Goal: Navigation & Orientation: Find specific page/section

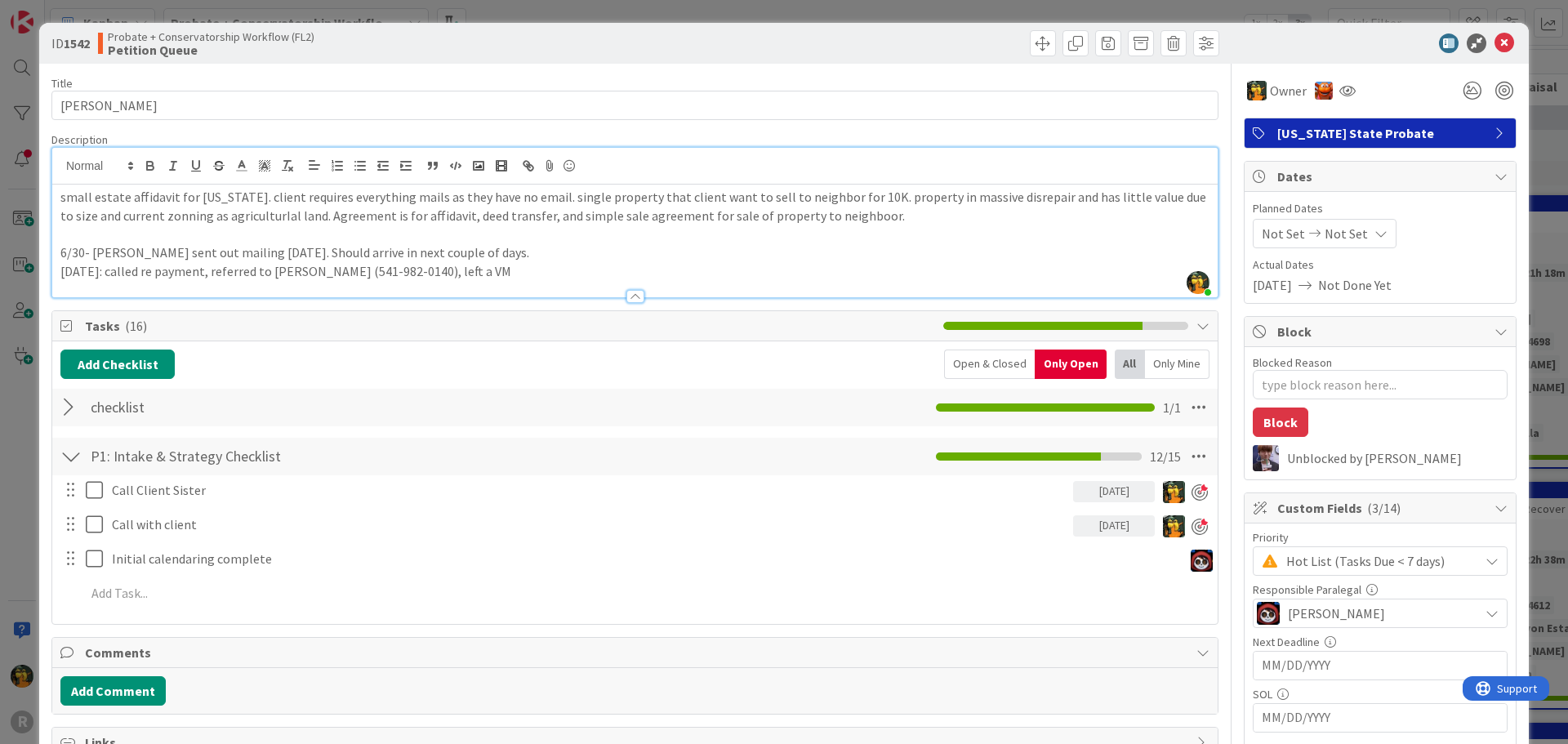
scroll to position [735, 0]
click at [844, 218] on p "small estate affidavit for [US_STATE]. client requires everything mails as they…" at bounding box center [635, 205] width 1150 height 37
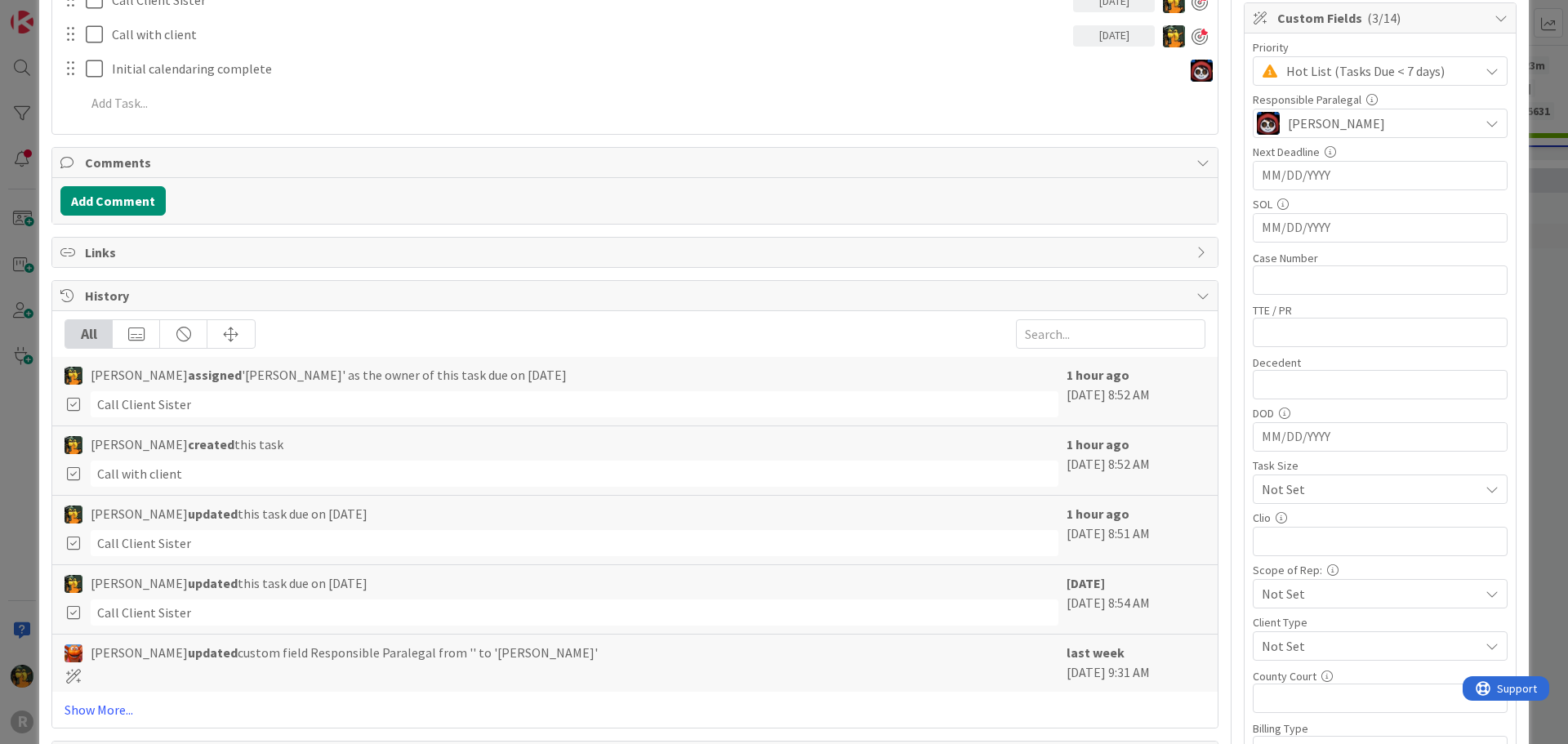
scroll to position [979, 0]
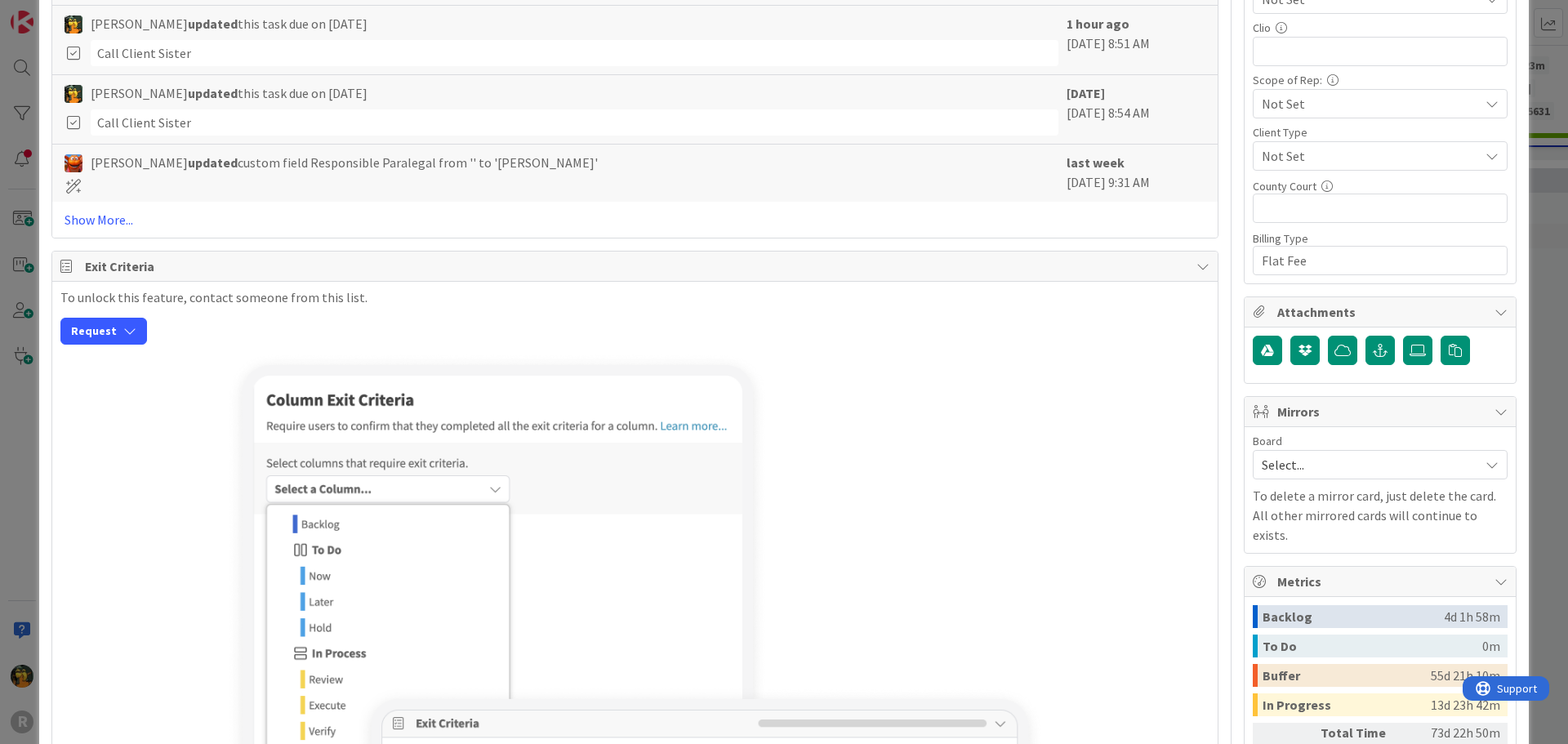
click at [875, 346] on div "To unlock this feature, contact someone from this list. Request" at bounding box center [635, 588] width 1150 height 596
click at [96, 215] on link "Show More..." at bounding box center [634, 219] width 1141 height 20
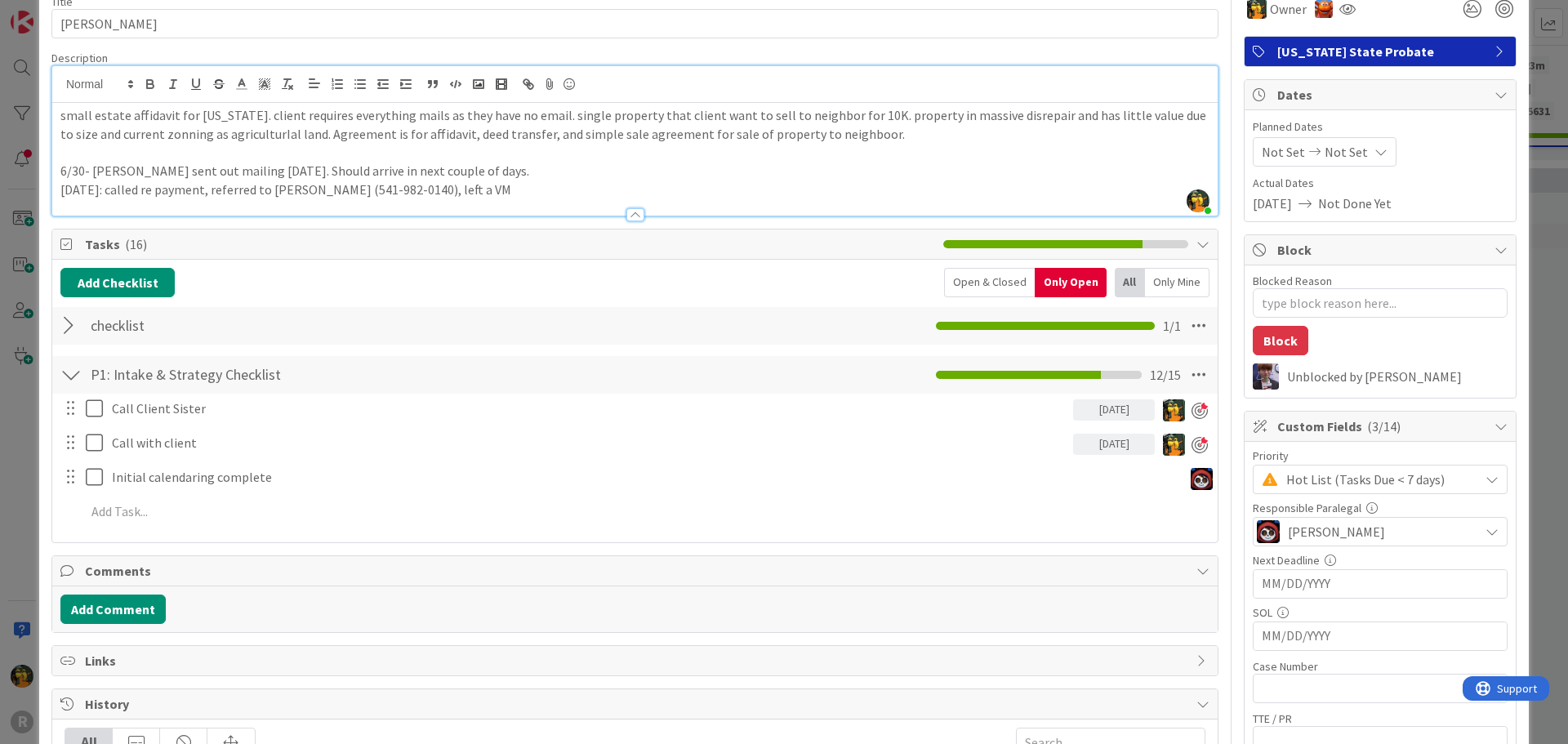
scroll to position [0, 0]
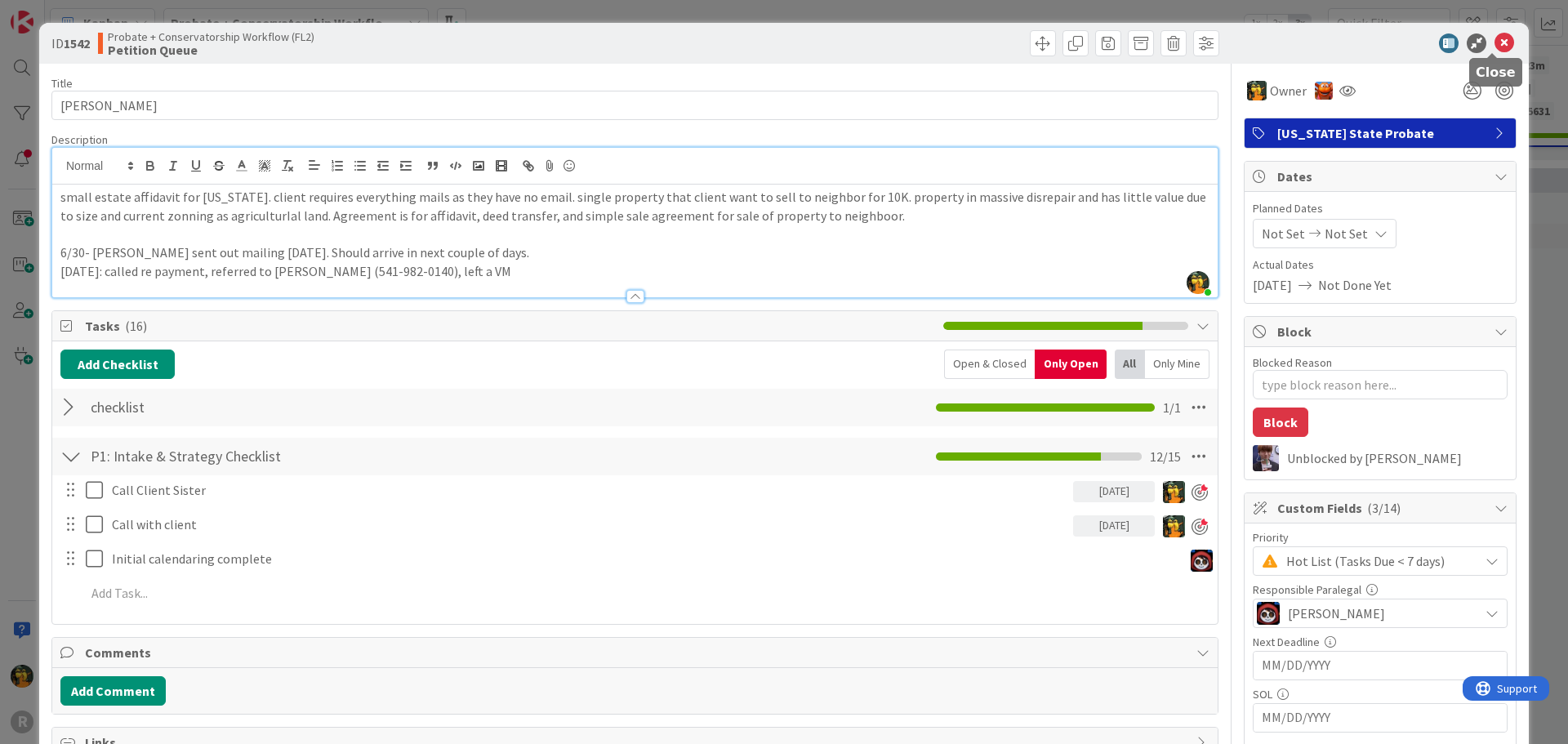
click at [1494, 40] on icon at bounding box center [1504, 43] width 20 height 20
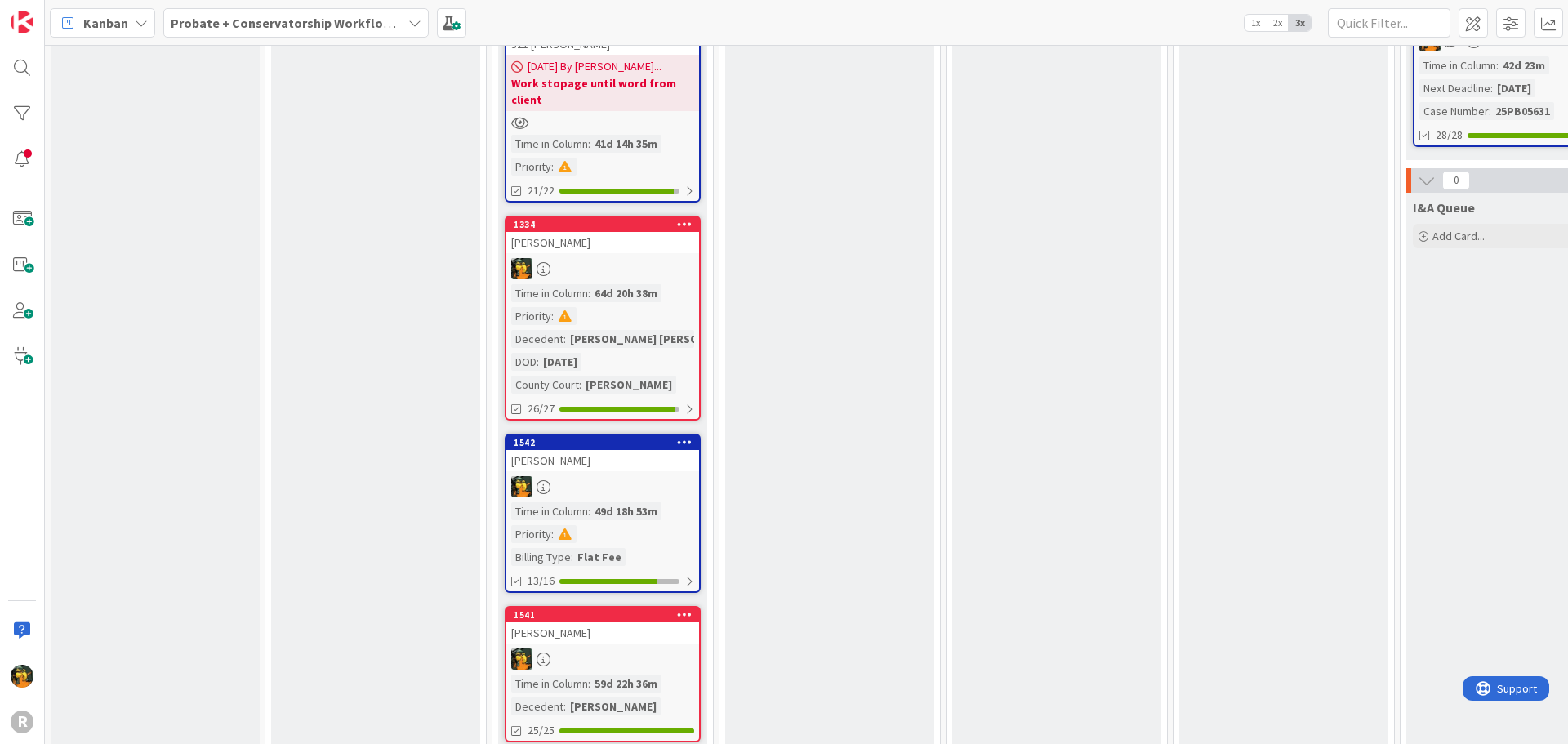
click at [616, 450] on div "[PERSON_NAME]" at bounding box center [602, 461] width 193 height 22
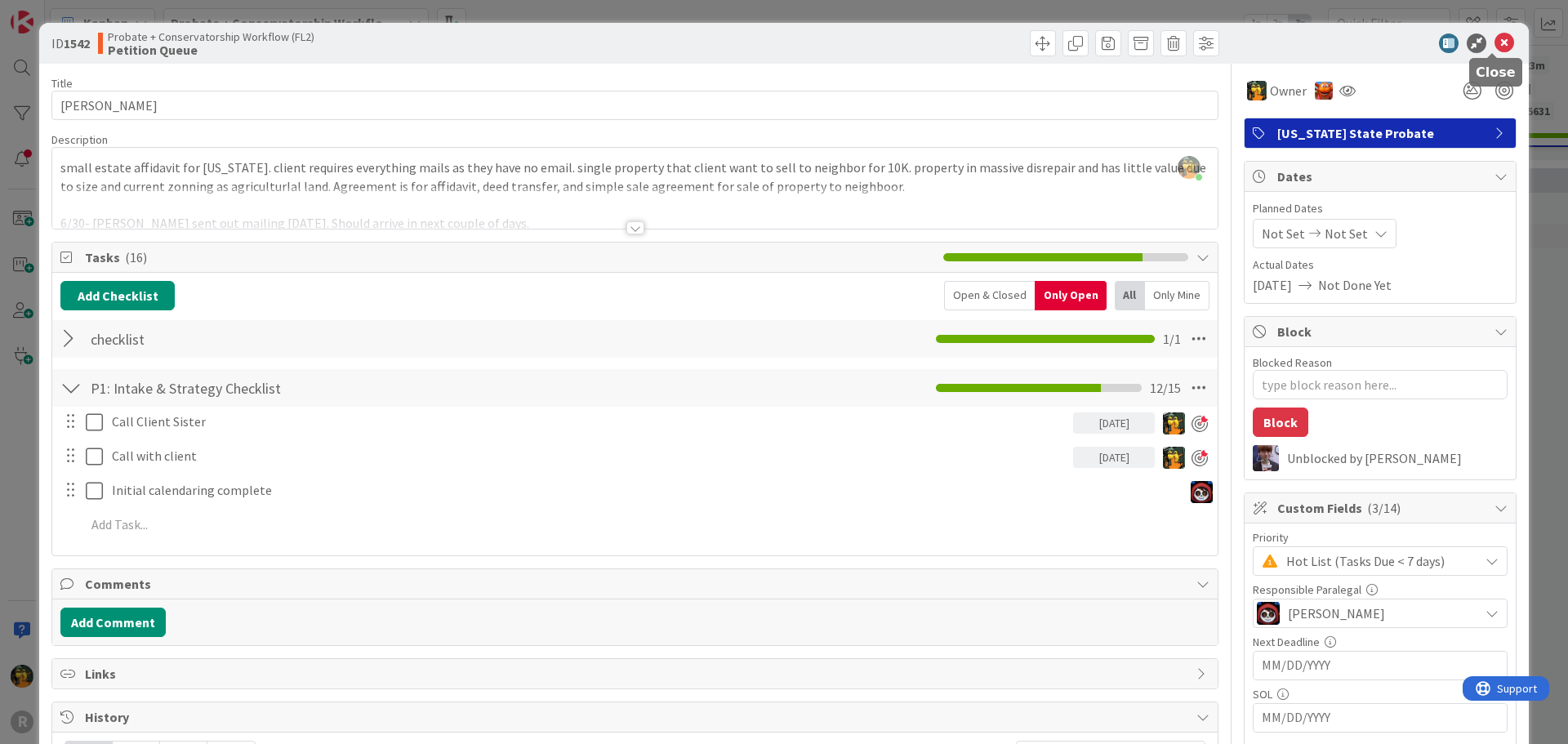
click at [1494, 42] on icon at bounding box center [1504, 43] width 20 height 20
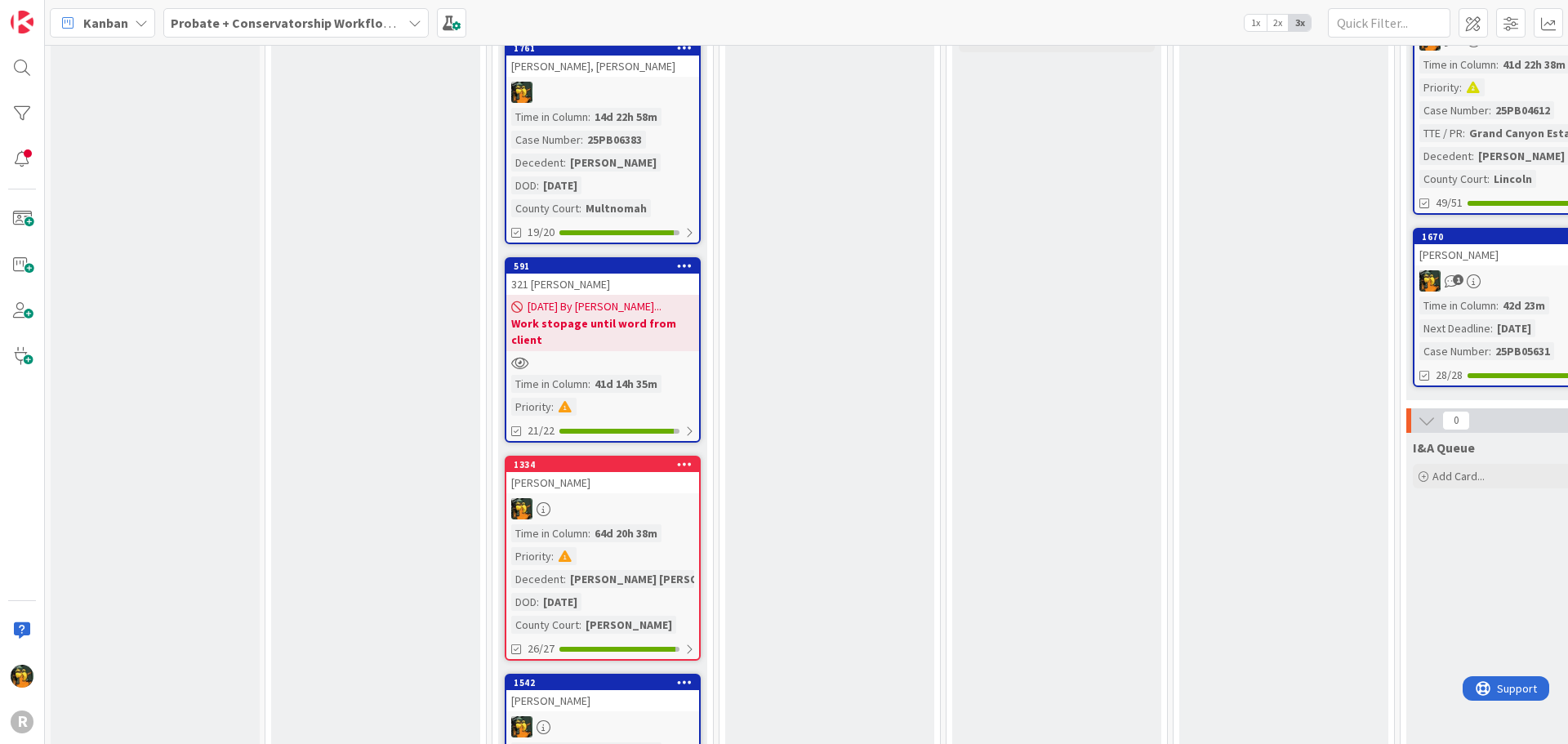
scroll to position [654, 0]
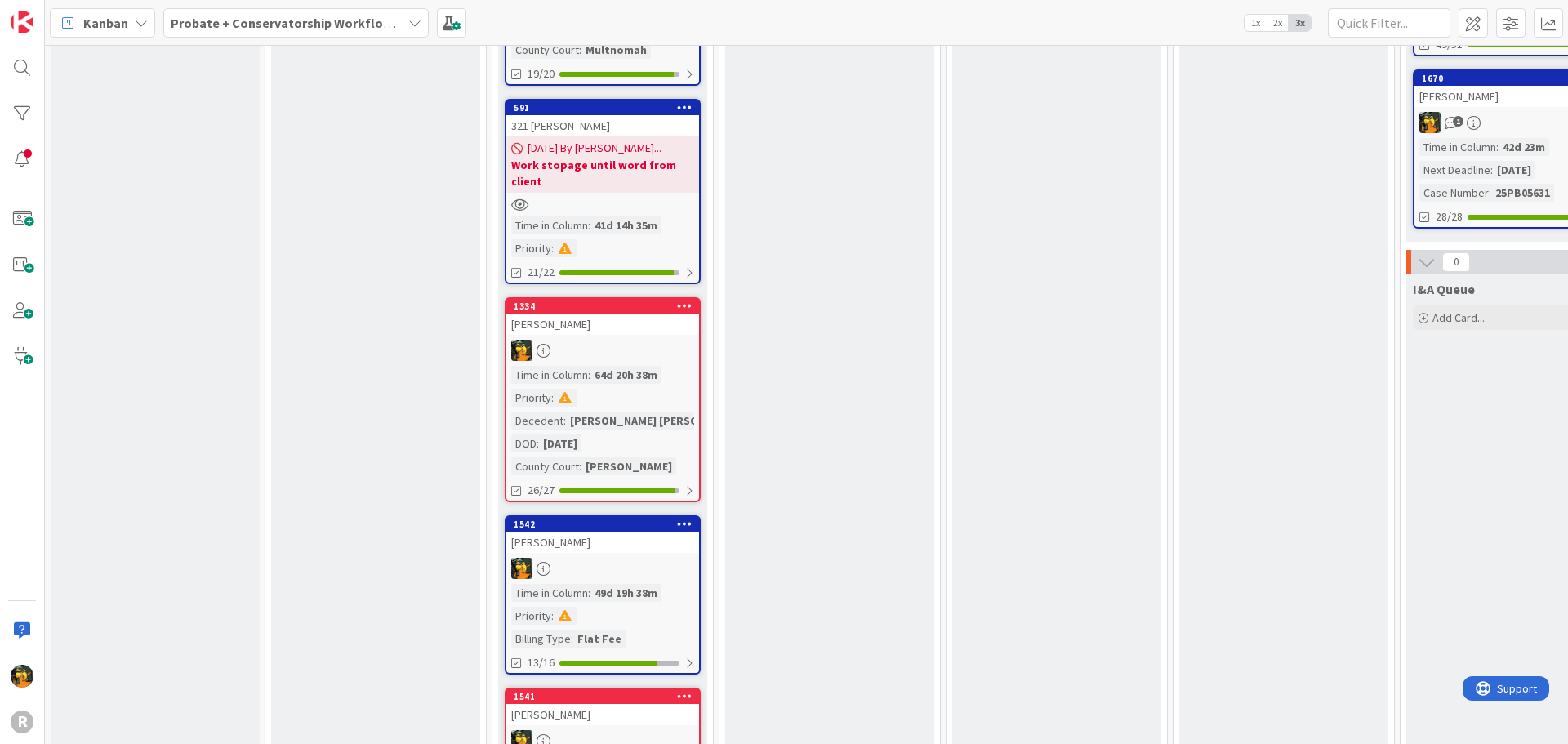
click at [607, 558] on div at bounding box center [602, 568] width 193 height 22
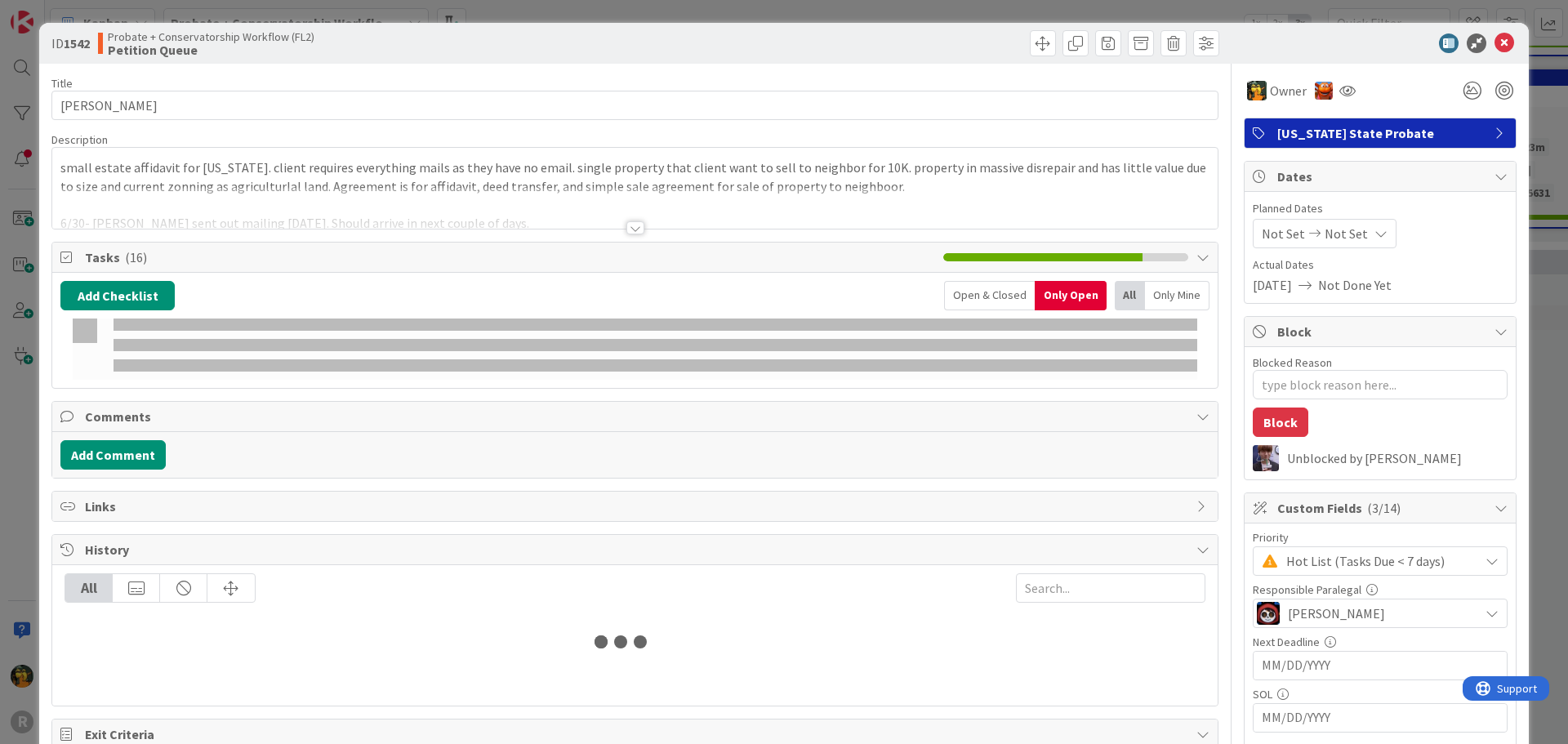
type textarea "x"
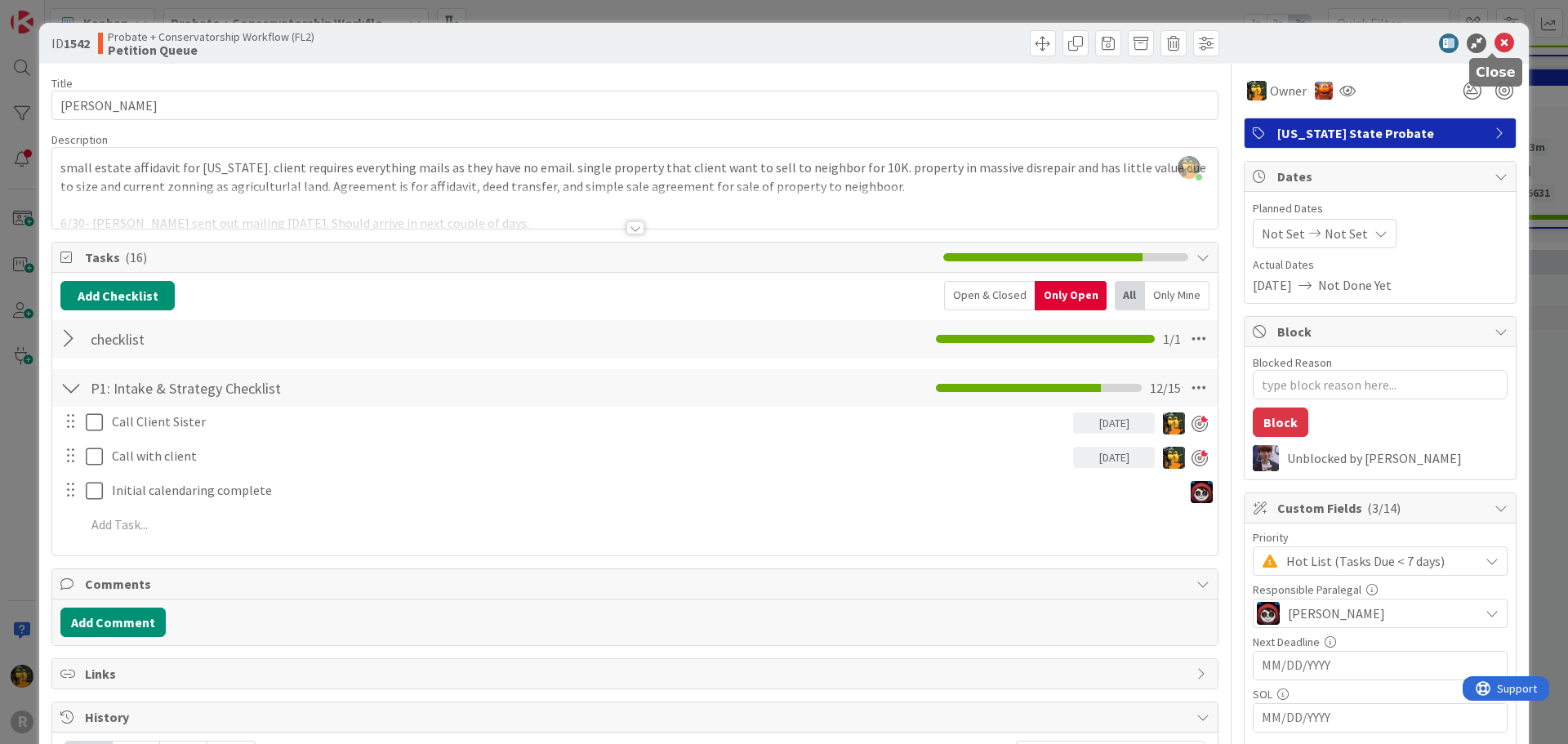
click at [1495, 44] on icon at bounding box center [1504, 43] width 20 height 20
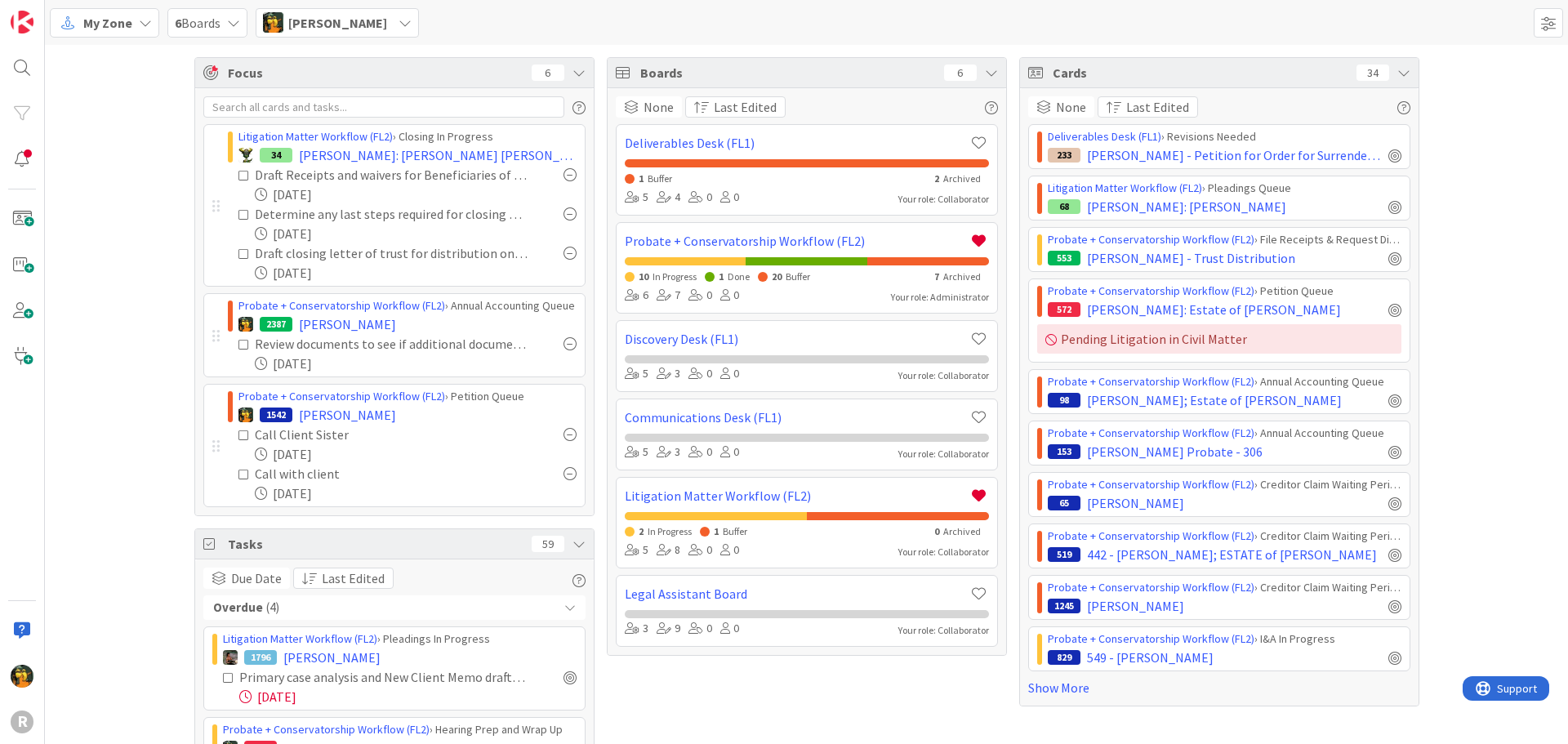
scroll to position [928, 0]
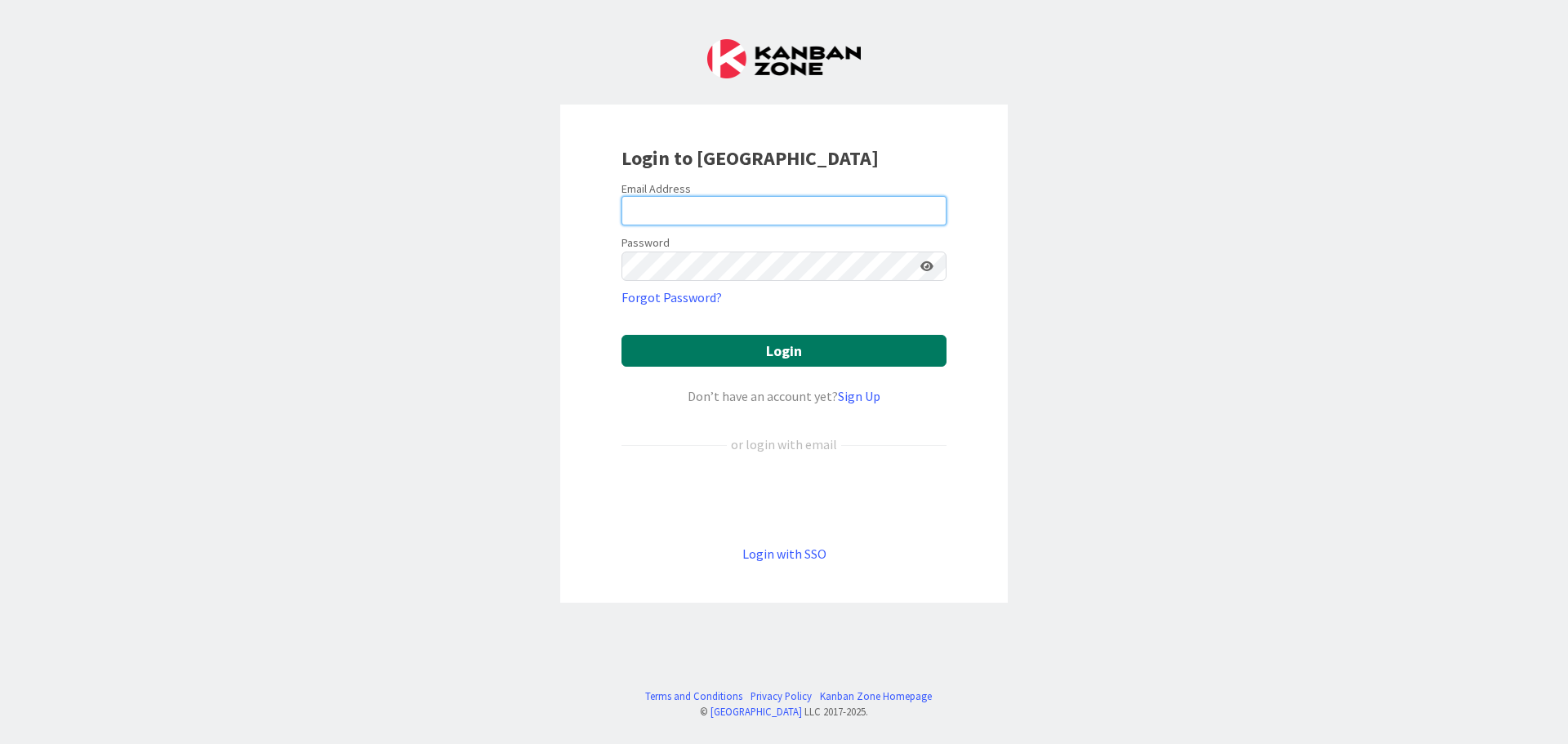
type input "[EMAIL_ADDRESS][DOMAIN_NAME]"
click at [710, 359] on button "Login" at bounding box center [784, 350] width 325 height 32
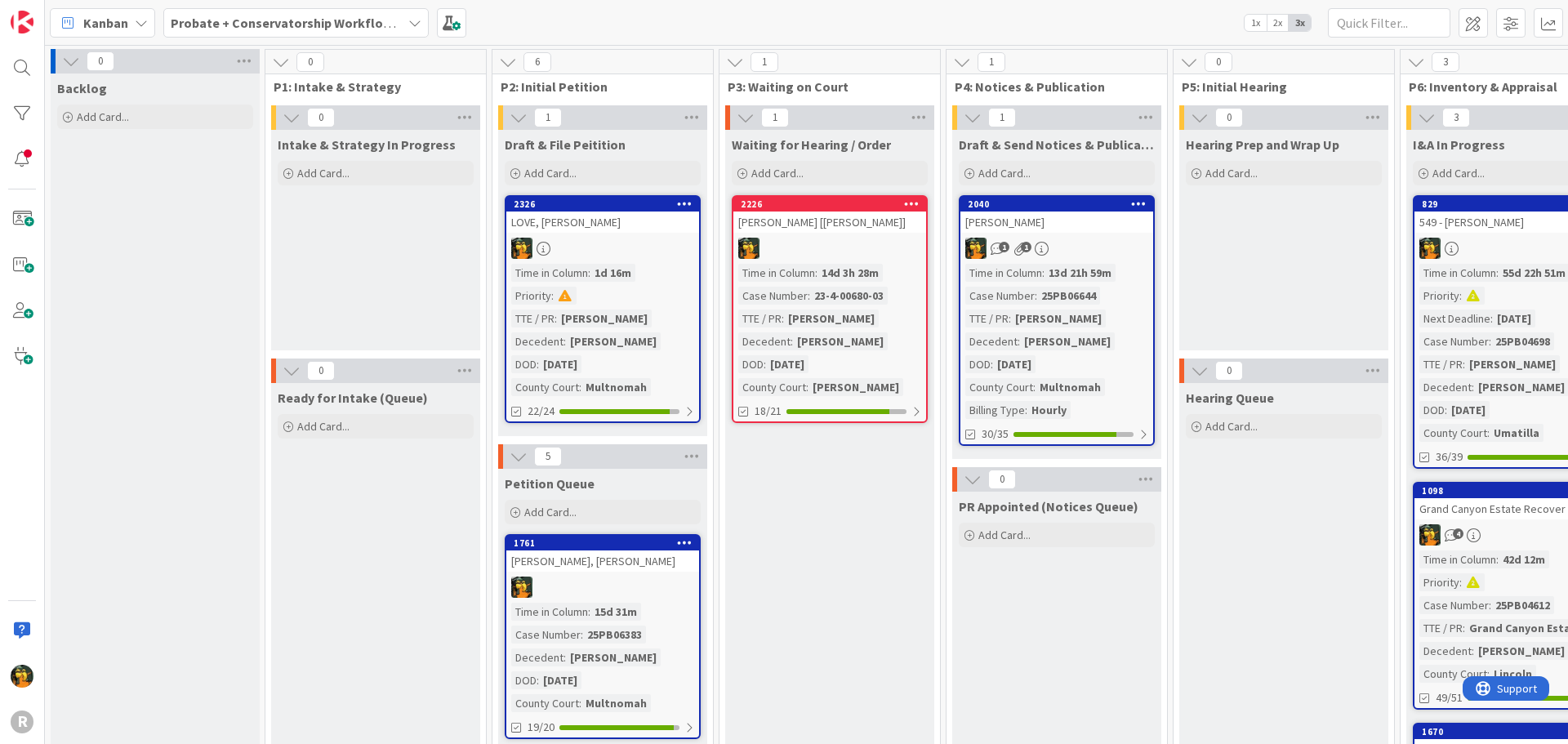
click at [120, 19] on span "Kanban" at bounding box center [106, 23] width 45 height 20
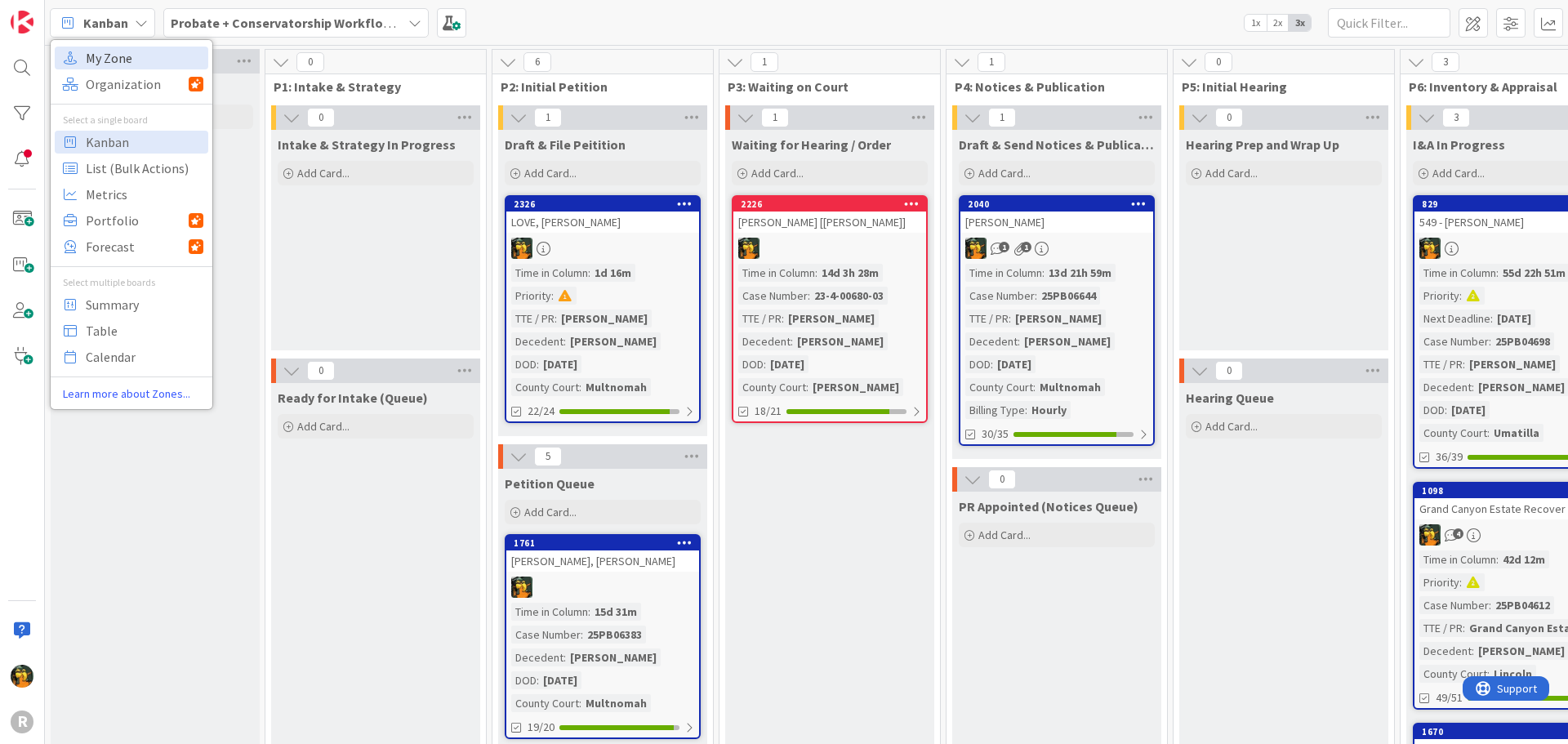
click at [139, 52] on span "My Zone" at bounding box center [144, 58] width 118 height 24
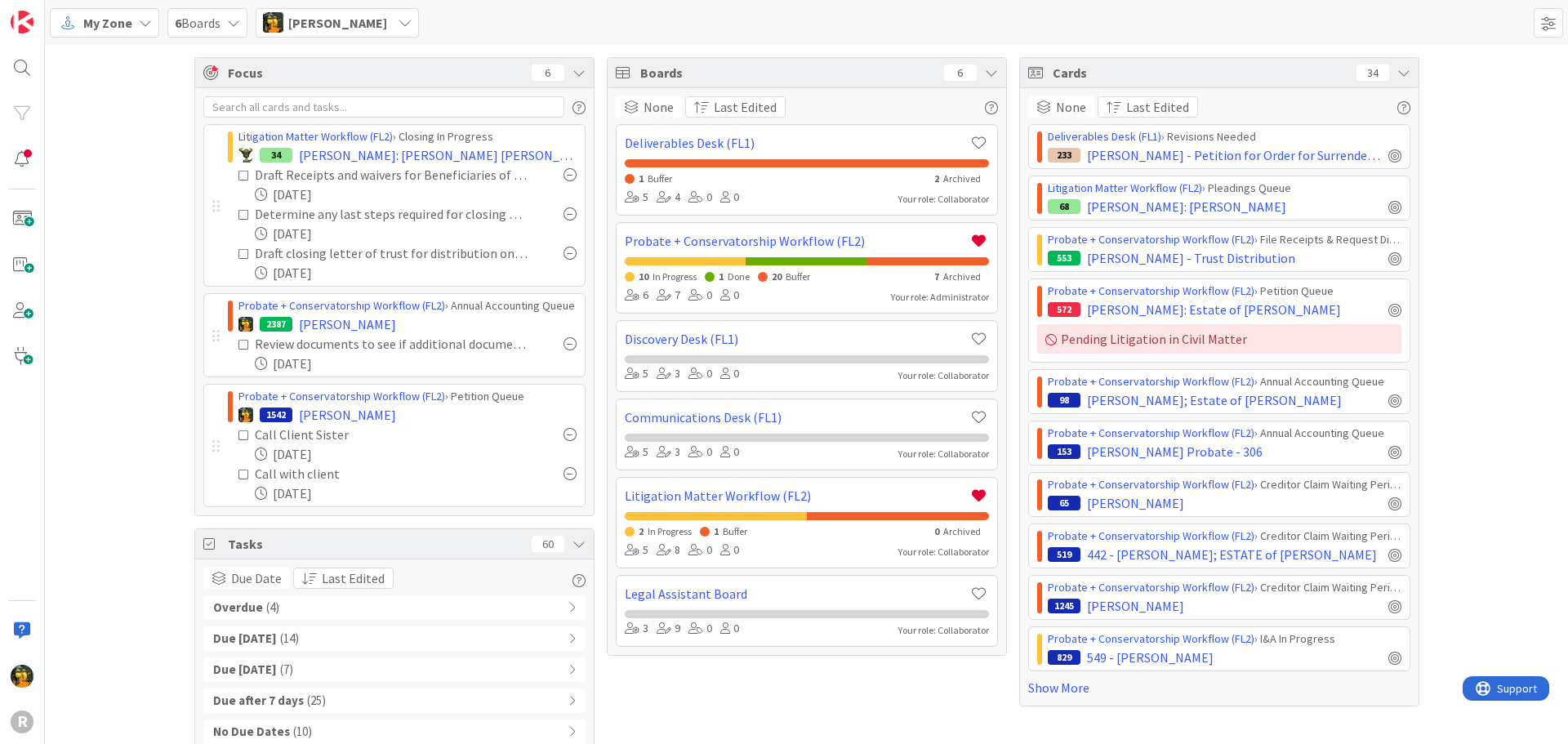
click at [139, 223] on div "Focus 6 Litigation Matter Workflow (FL2) › Closing In Progress 34 EASTWOOD: Eas…" at bounding box center [807, 405] width 1524 height 720
click at [238, 432] on icon at bounding box center [244, 435] width 11 height 11
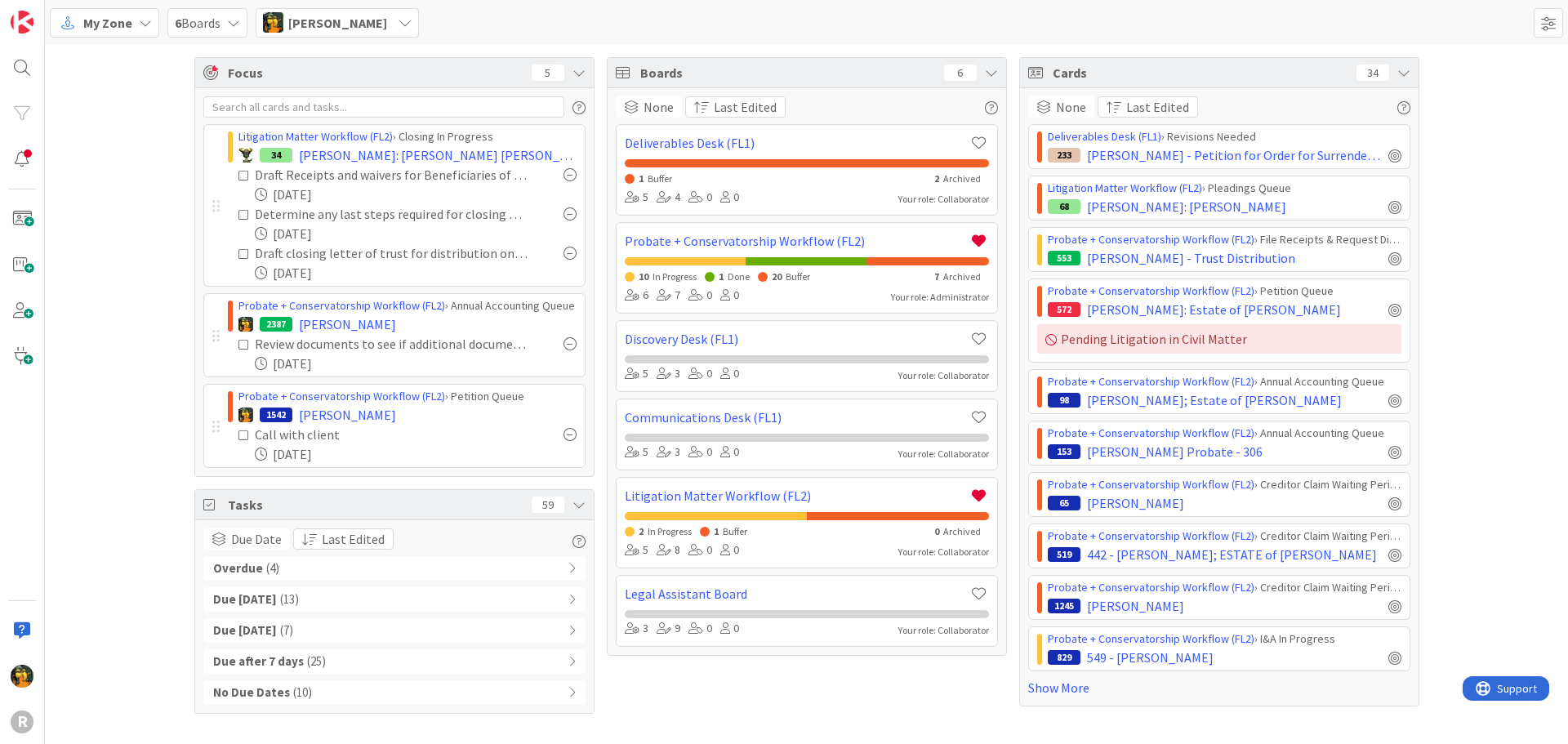
click at [116, 310] on div "Focus 5 Litigation Matter Workflow (FL2) › Closing In Progress 34 EASTWOOD: Eas…" at bounding box center [807, 385] width 1524 height 681
click at [256, 575] on b "Overdue" at bounding box center [237, 569] width 50 height 19
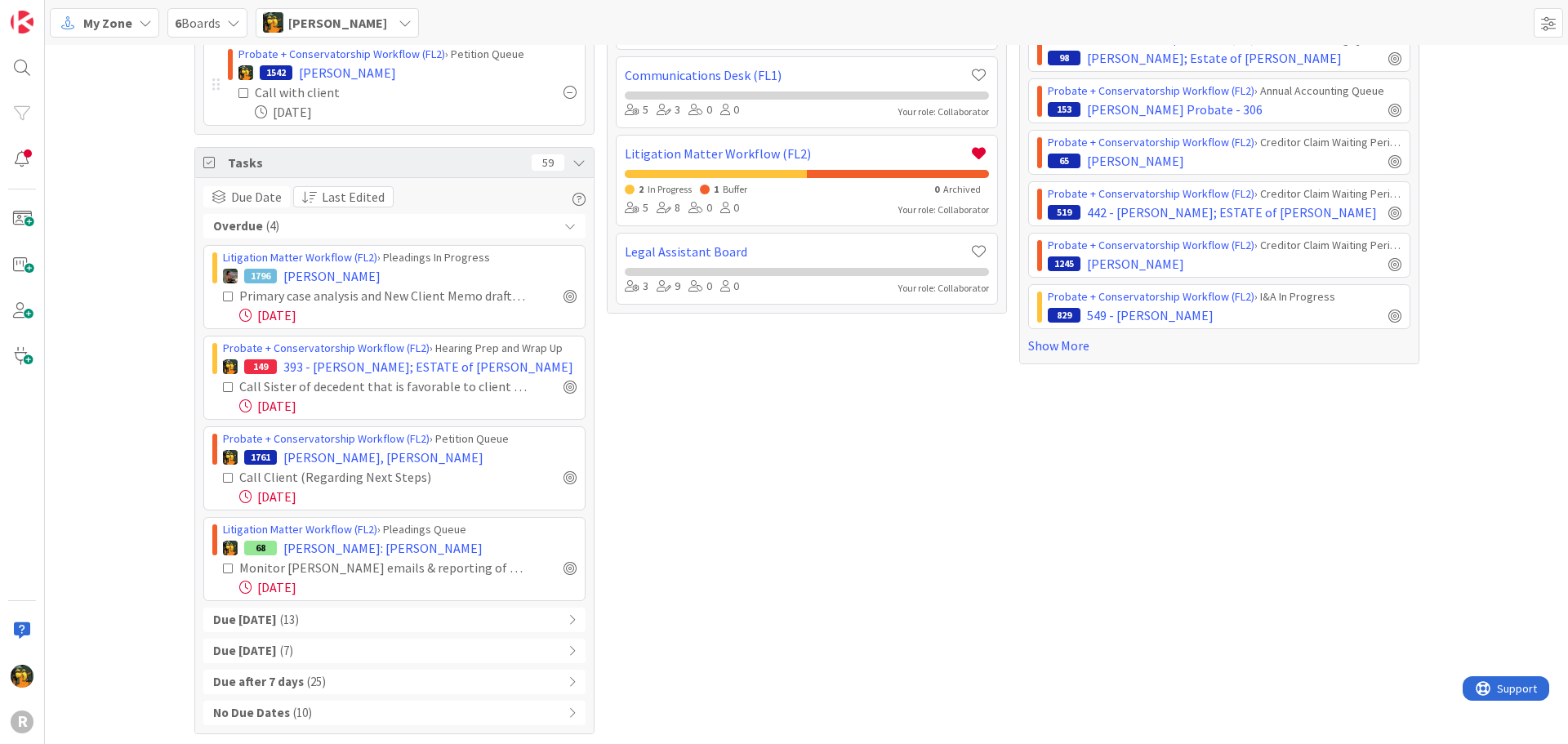
scroll to position [345, 0]
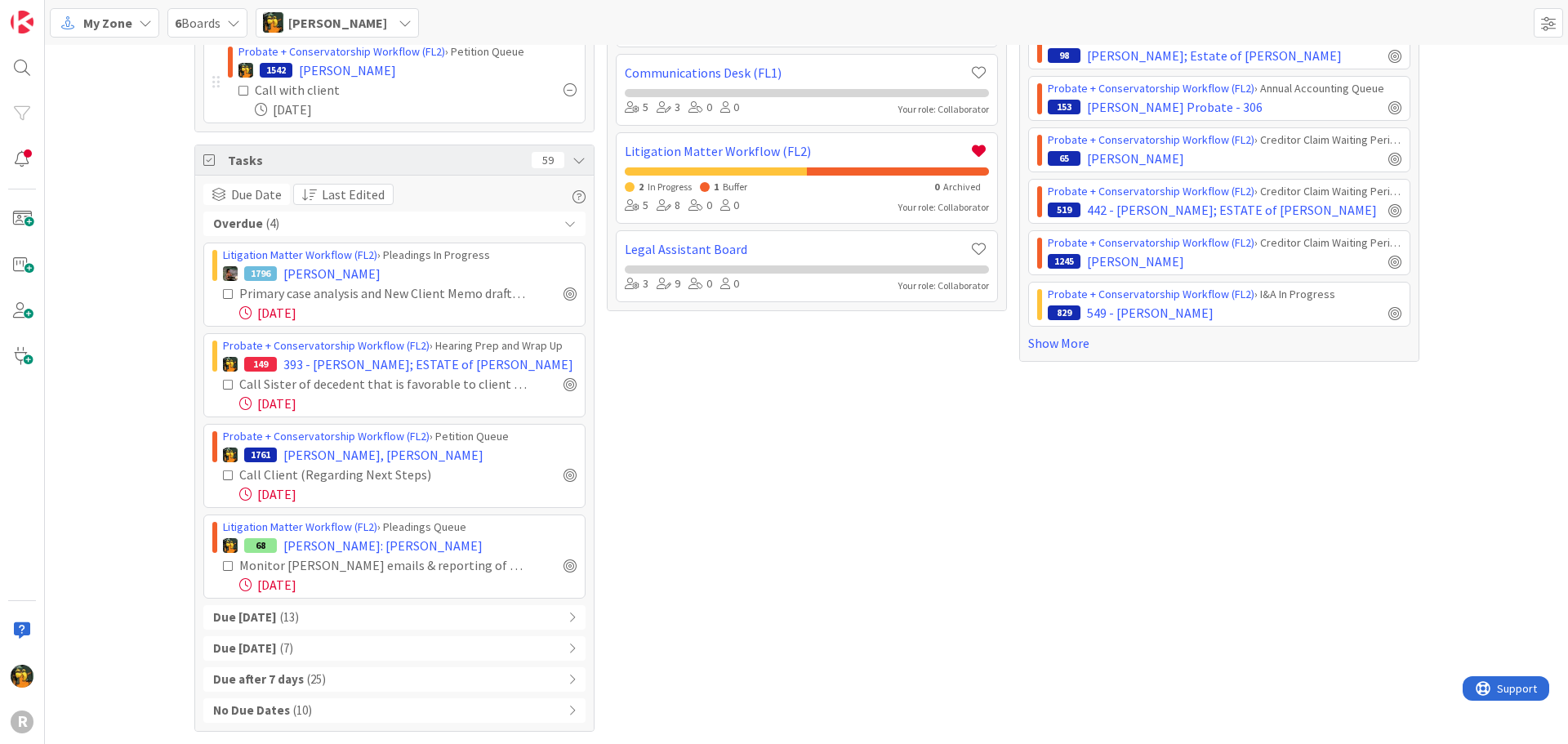
click at [304, 607] on div "Due Today ( 13 )" at bounding box center [395, 617] width 383 height 24
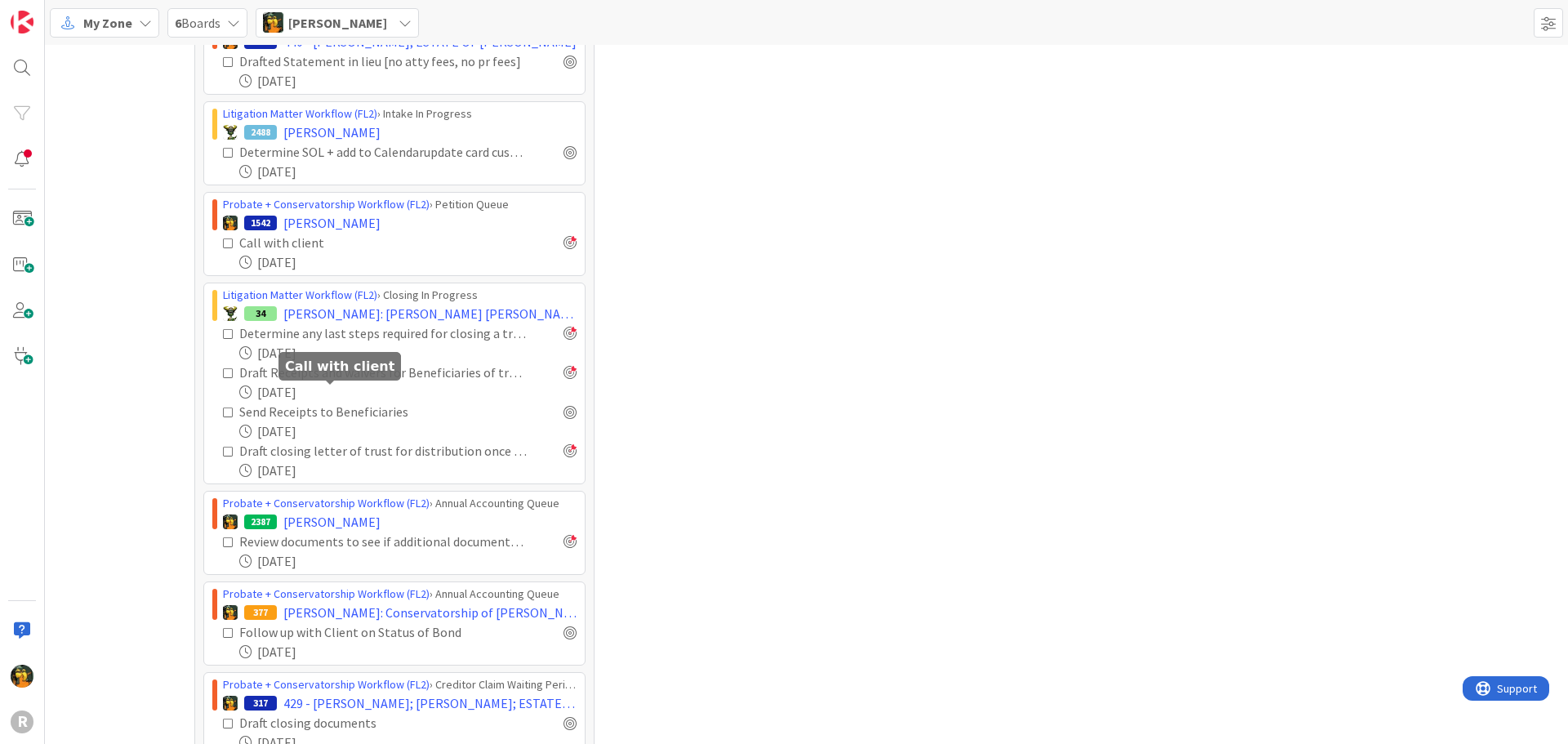
scroll to position [997, 0]
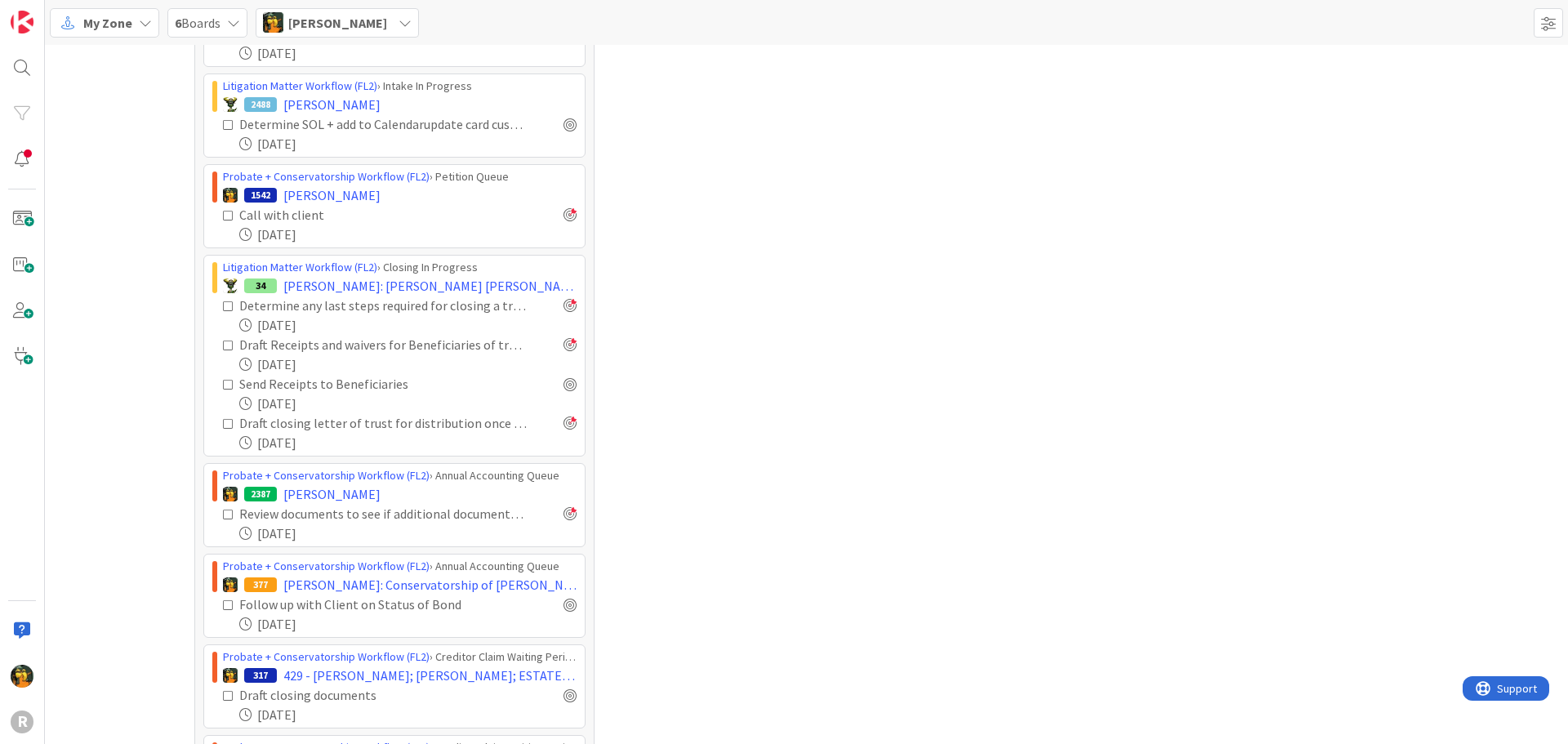
click at [921, 233] on div "Boards 6 None Last Edited Deliverables Desk (FL1) 1 Buffer 2 Archived 5 4 0 0 Y…" at bounding box center [807, 80] width 400 height 2043
